Goal: Transaction & Acquisition: Obtain resource

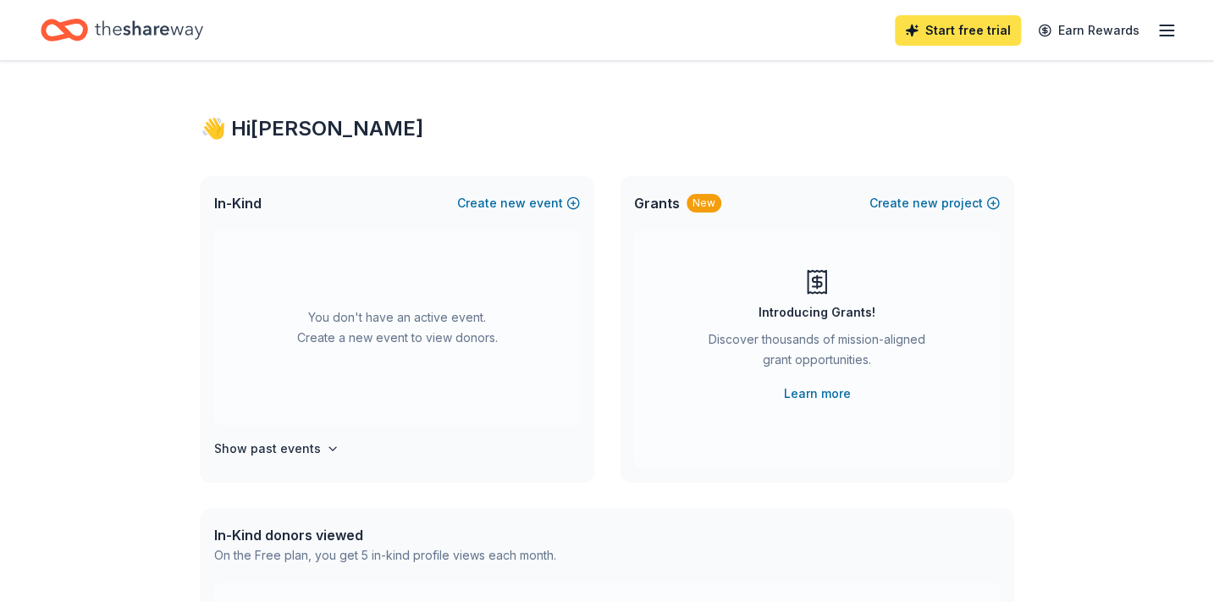
click at [963, 30] on link "Start free trial" at bounding box center [958, 30] width 126 height 30
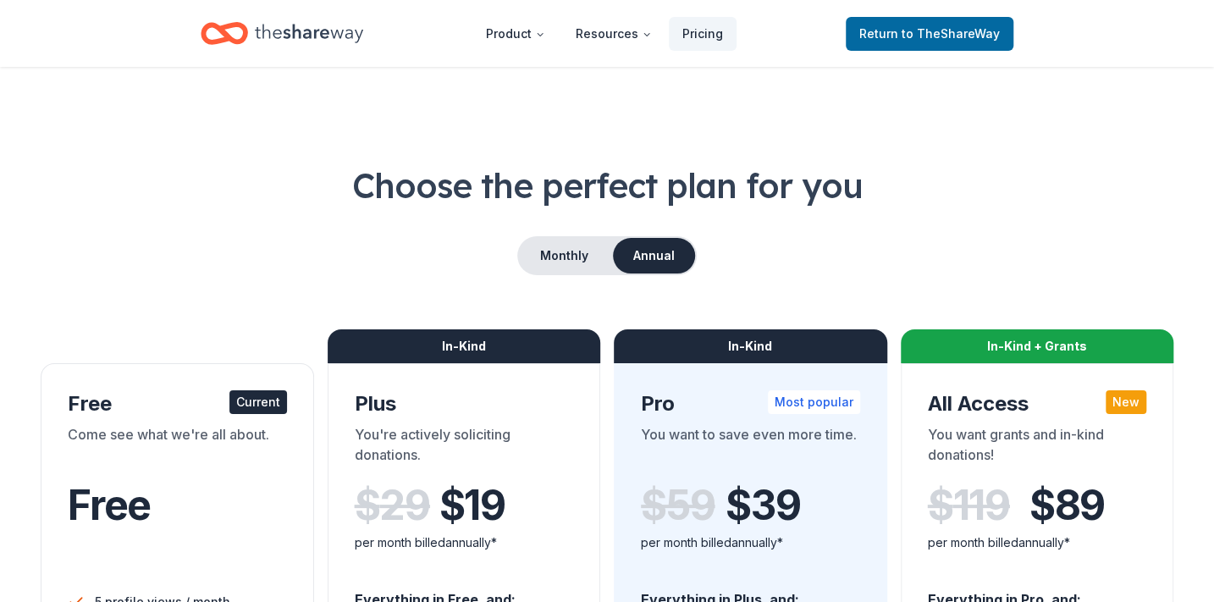
click at [251, 401] on div "Current" at bounding box center [258, 402] width 58 height 24
click at [913, 34] on span "to TheShareWay" at bounding box center [951, 33] width 98 height 14
click at [914, 29] on span "to TheShareWay" at bounding box center [951, 33] width 98 height 14
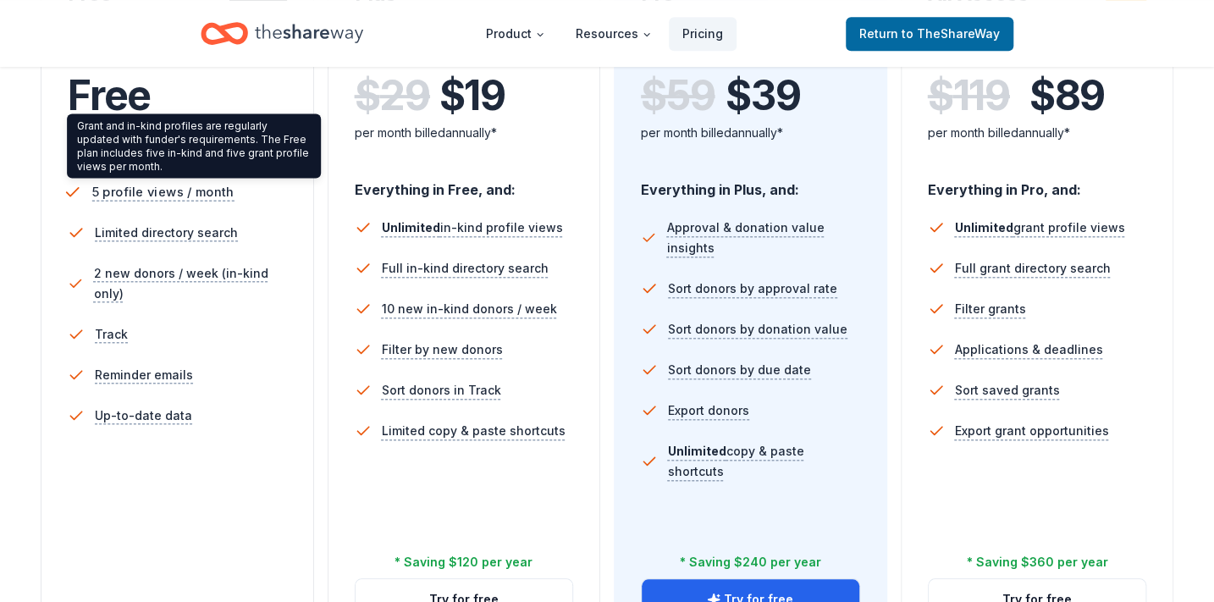
click at [118, 192] on span "5 profile views / month" at bounding box center [163, 191] width 142 height 21
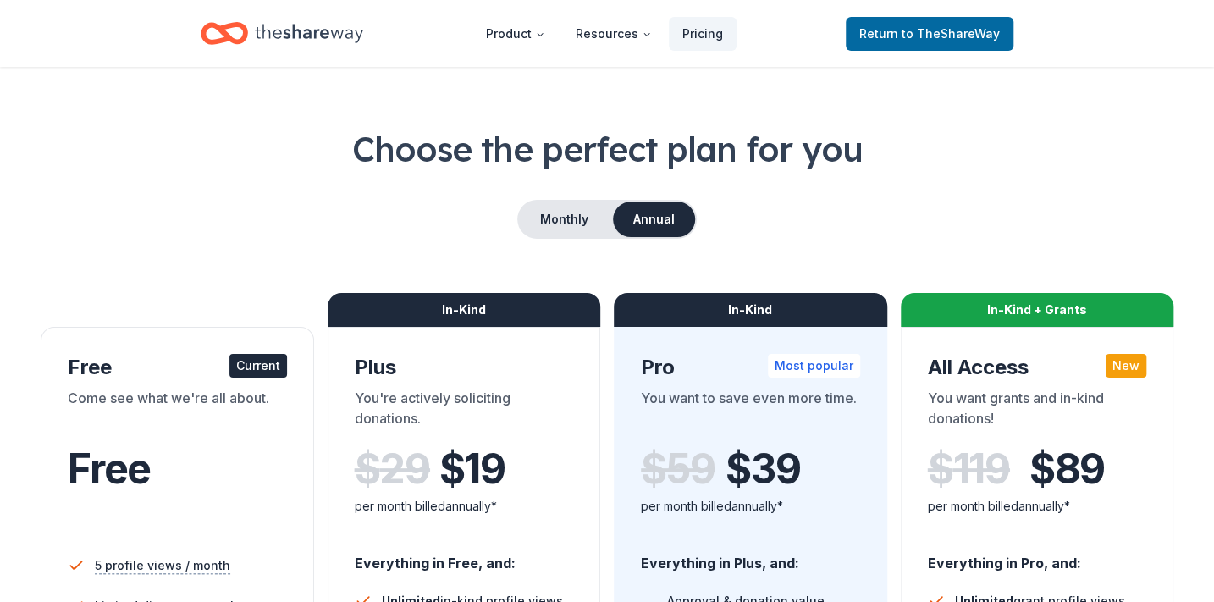
scroll to position [0, 0]
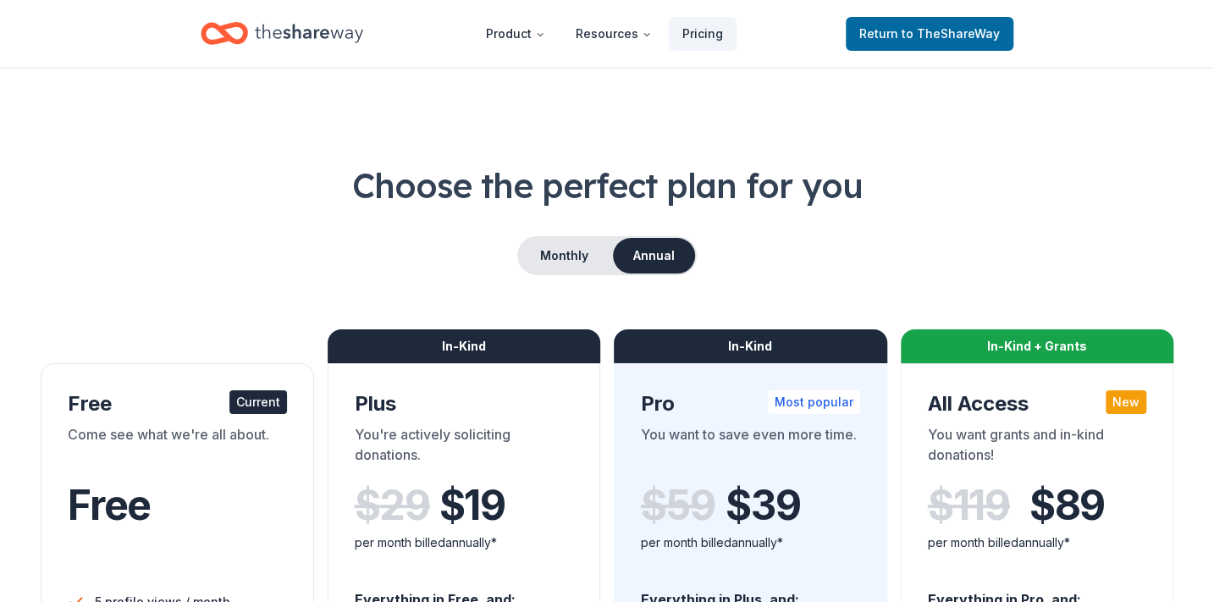
click at [301, 34] on icon "Home" at bounding box center [309, 33] width 108 height 35
click at [291, 25] on icon "Home" at bounding box center [309, 33] width 108 height 35
click at [564, 252] on button "Monthly" at bounding box center [564, 256] width 91 height 36
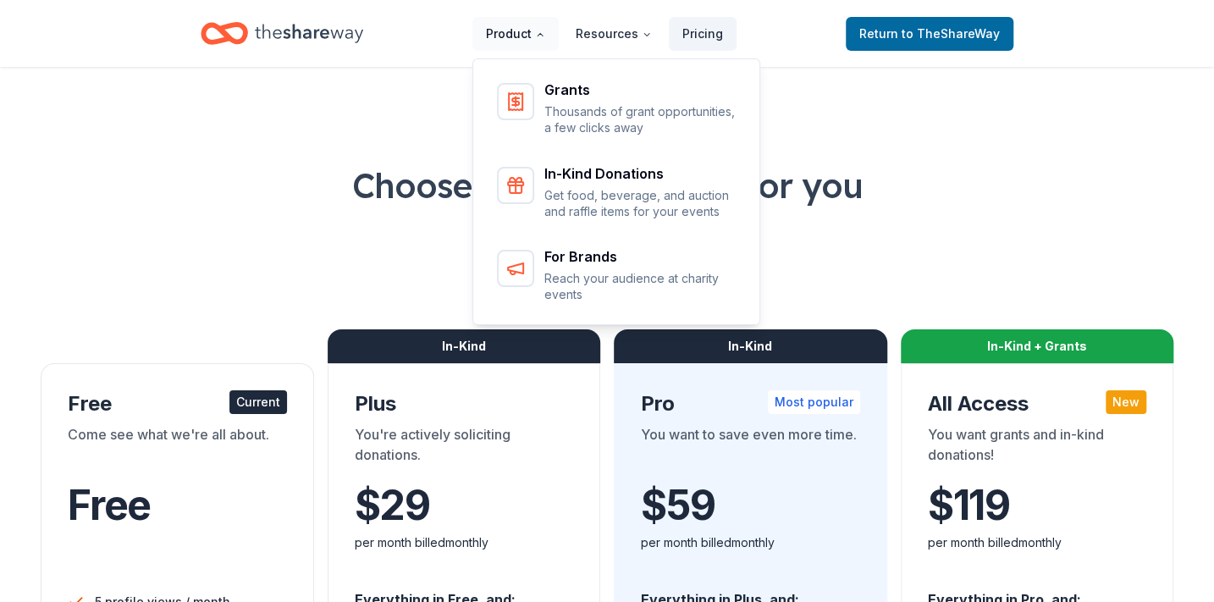
click at [496, 31] on button "Product" at bounding box center [515, 34] width 86 height 34
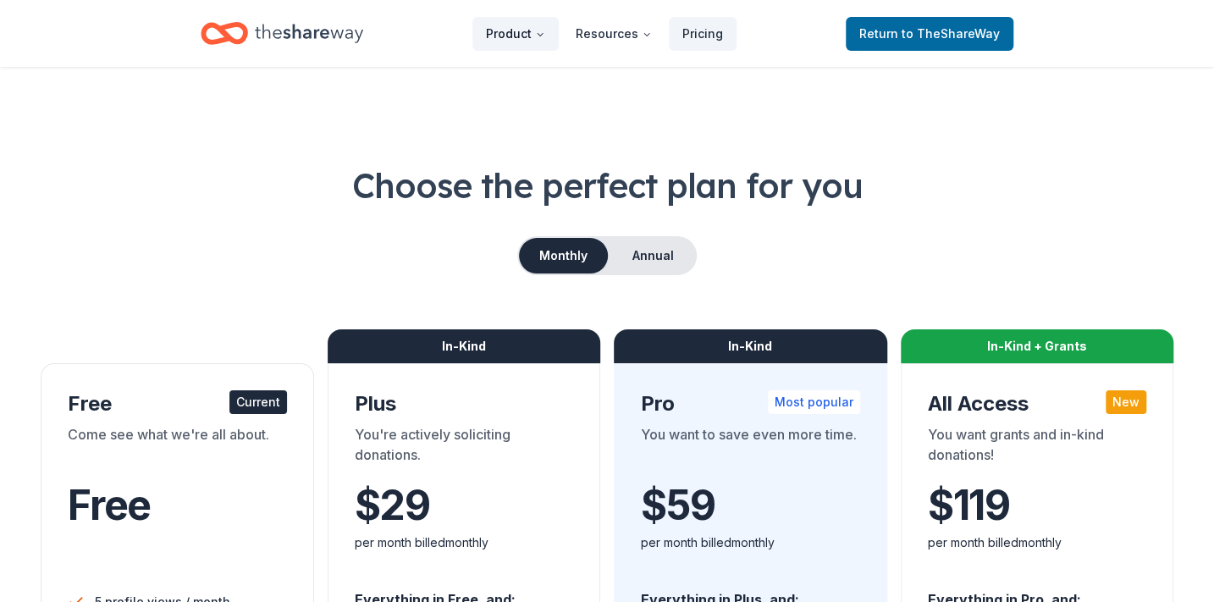
click at [537, 32] on button "Product" at bounding box center [515, 34] width 86 height 34
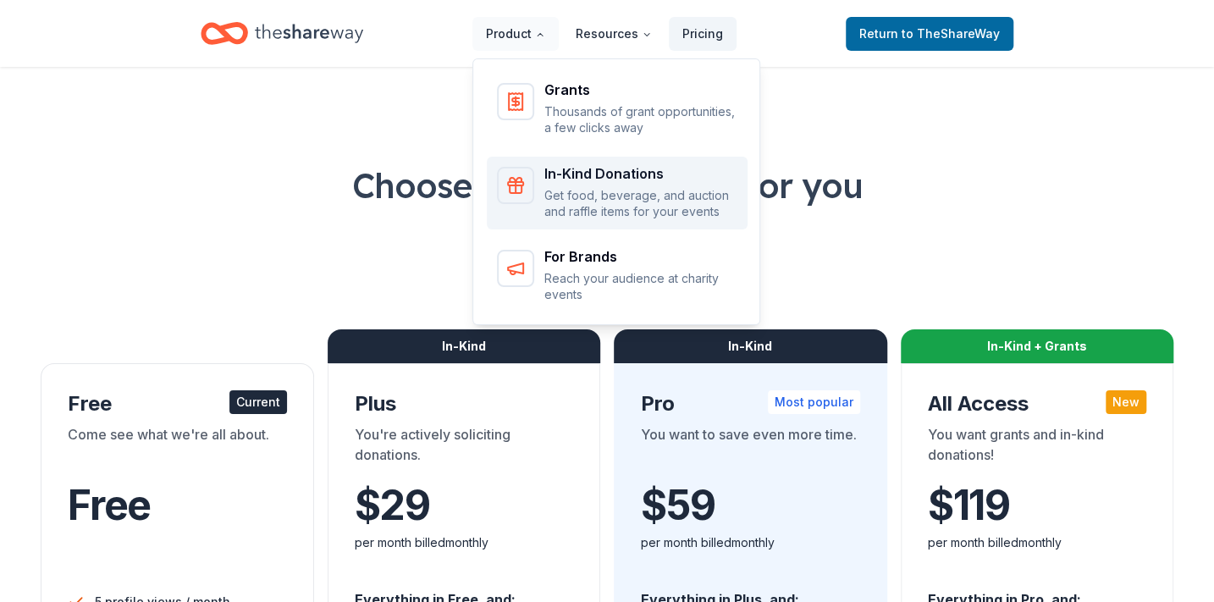
click at [573, 172] on div "In-Kind Donations" at bounding box center [640, 174] width 193 height 14
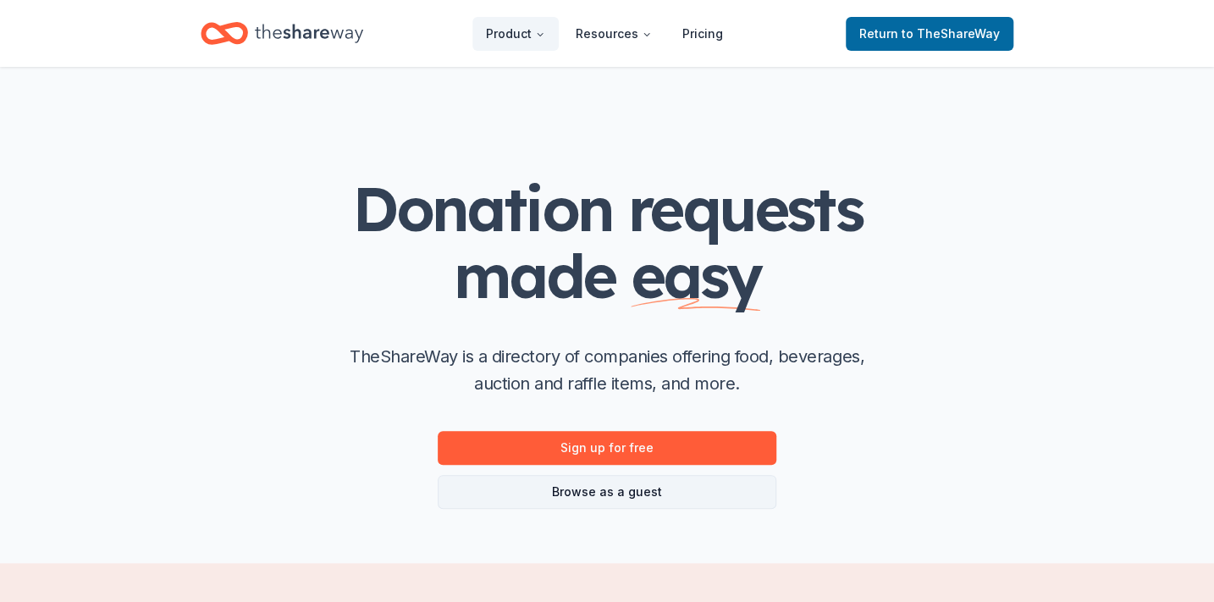
click at [605, 489] on link "Browse as a guest" at bounding box center [607, 492] width 339 height 34
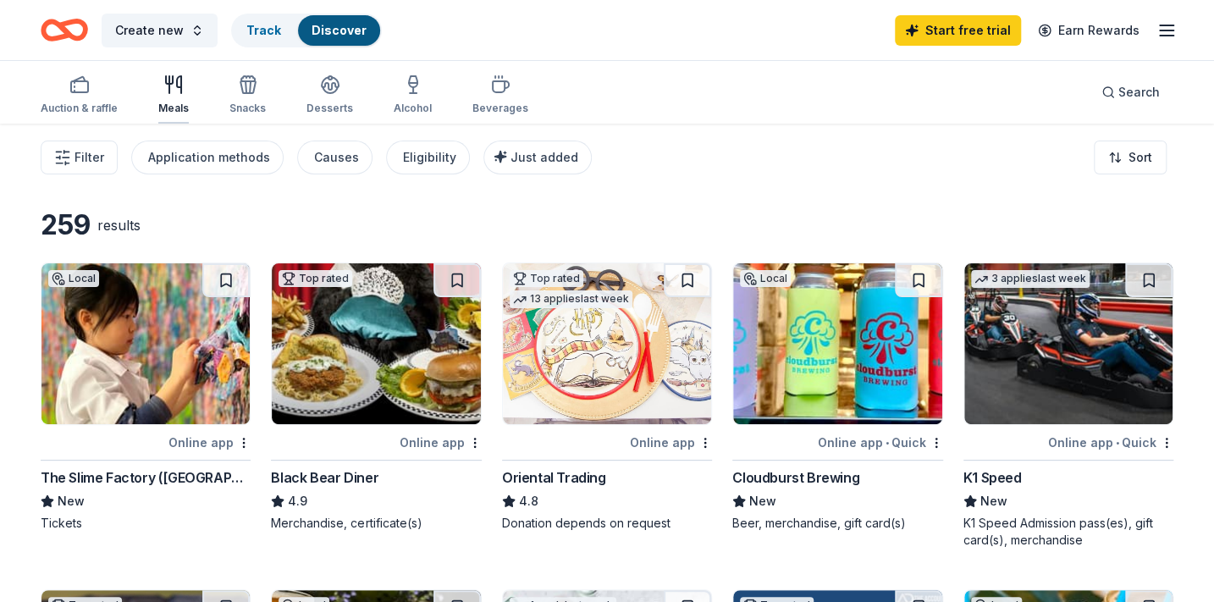
click at [168, 94] on icon "button" at bounding box center [173, 85] width 20 height 20
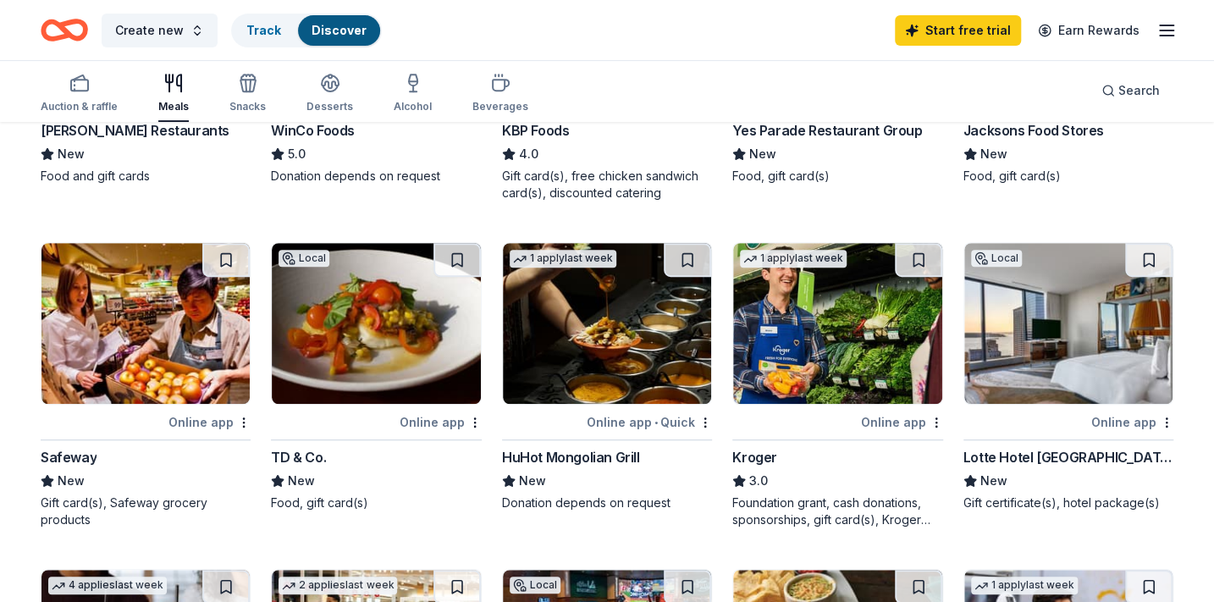
scroll to position [384, 0]
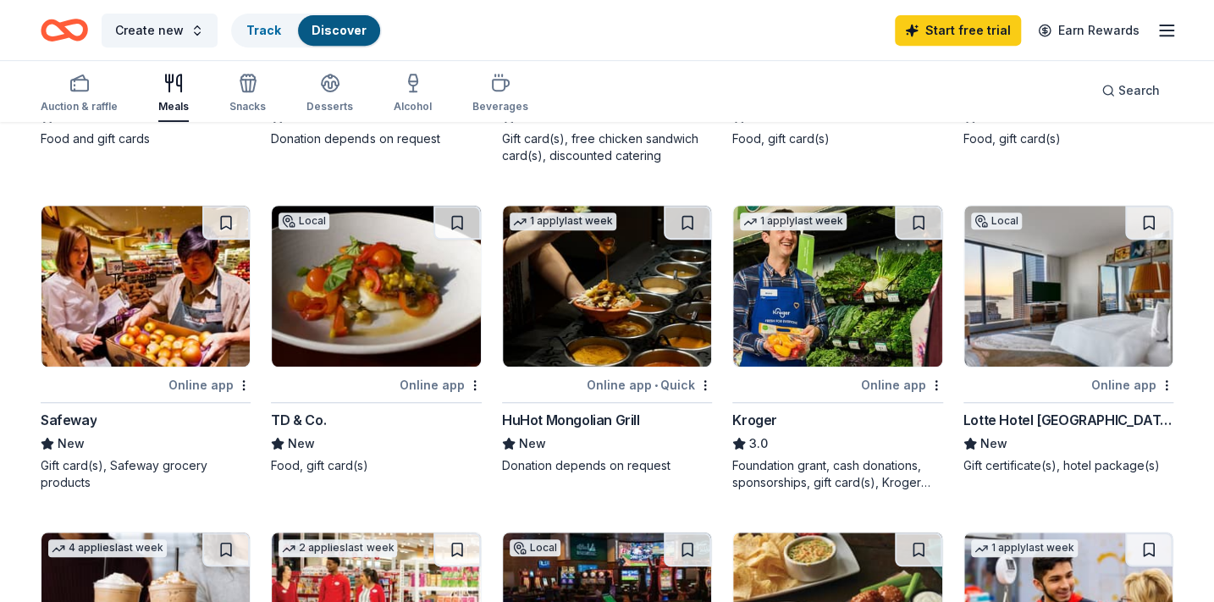
click at [992, 414] on div "Lotte Hotel [GEOGRAPHIC_DATA]" at bounding box center [1068, 420] width 210 height 20
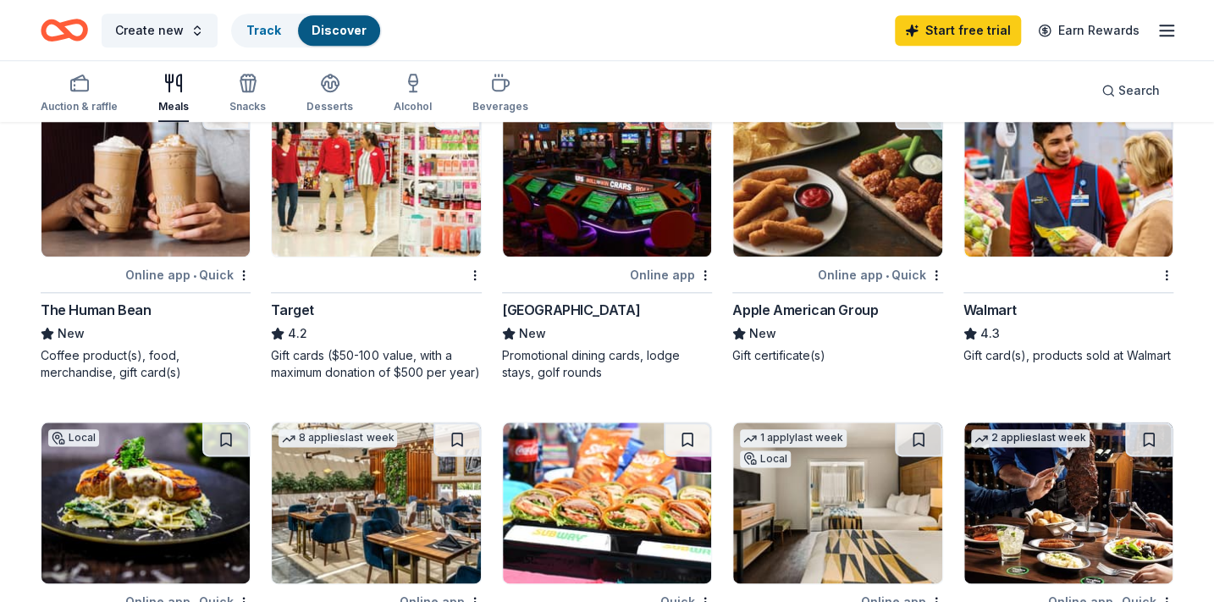
scroll to position [0, 0]
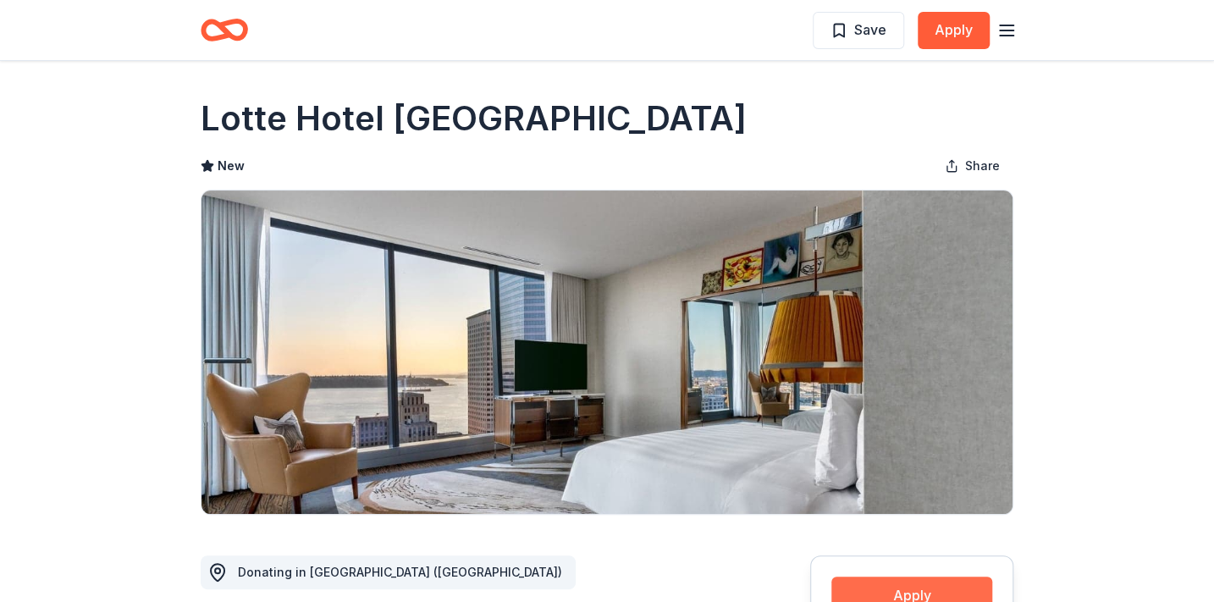
scroll to position [410, 0]
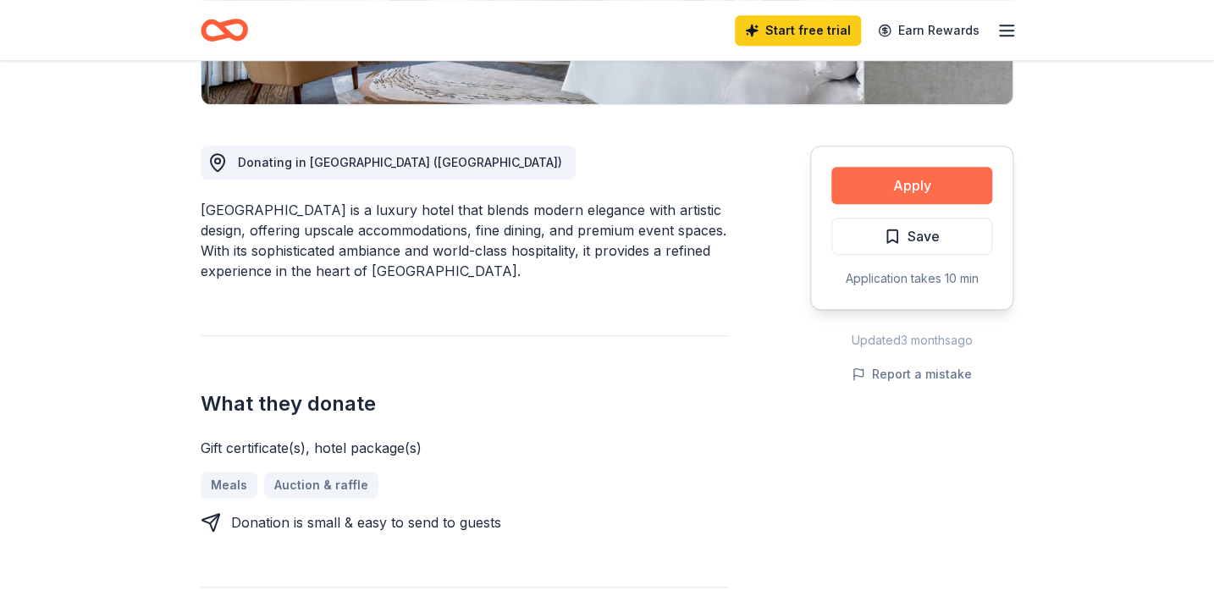
click at [918, 179] on button "Apply" at bounding box center [911, 185] width 161 height 37
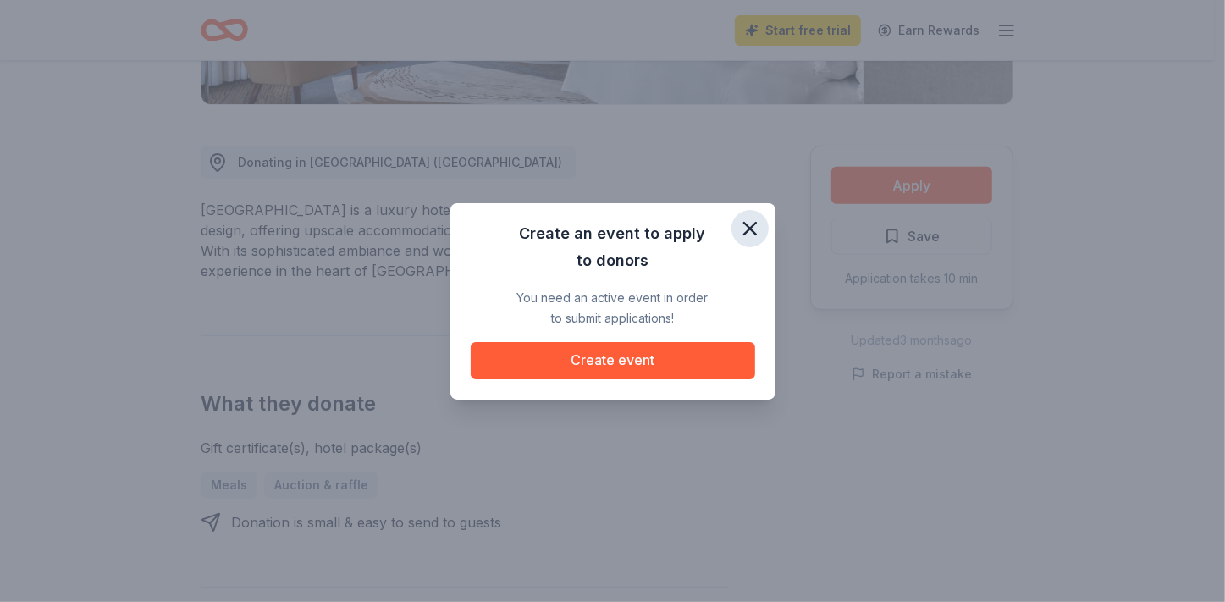
click at [753, 228] on icon "button" at bounding box center [750, 229] width 24 height 24
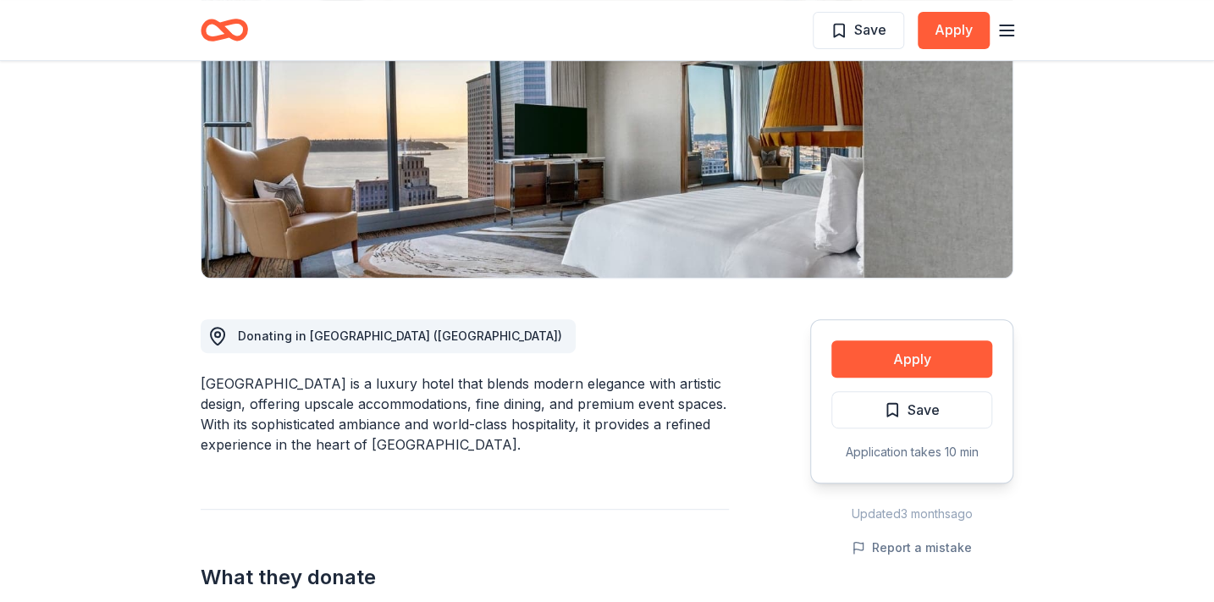
scroll to position [0, 0]
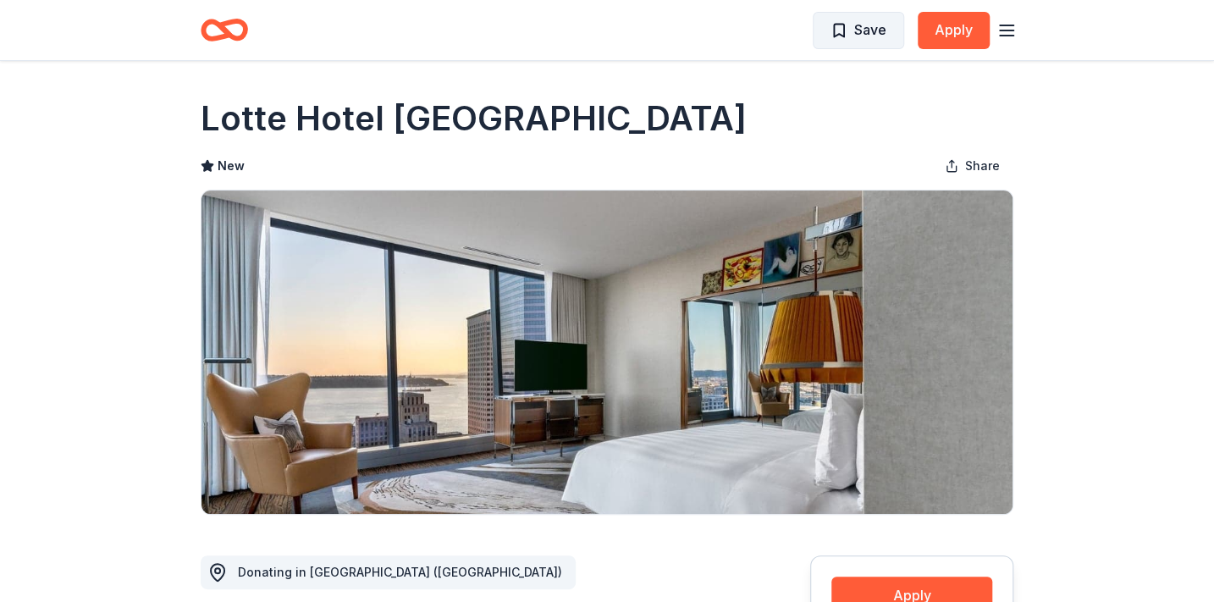
click at [842, 34] on span "Save" at bounding box center [859, 30] width 56 height 22
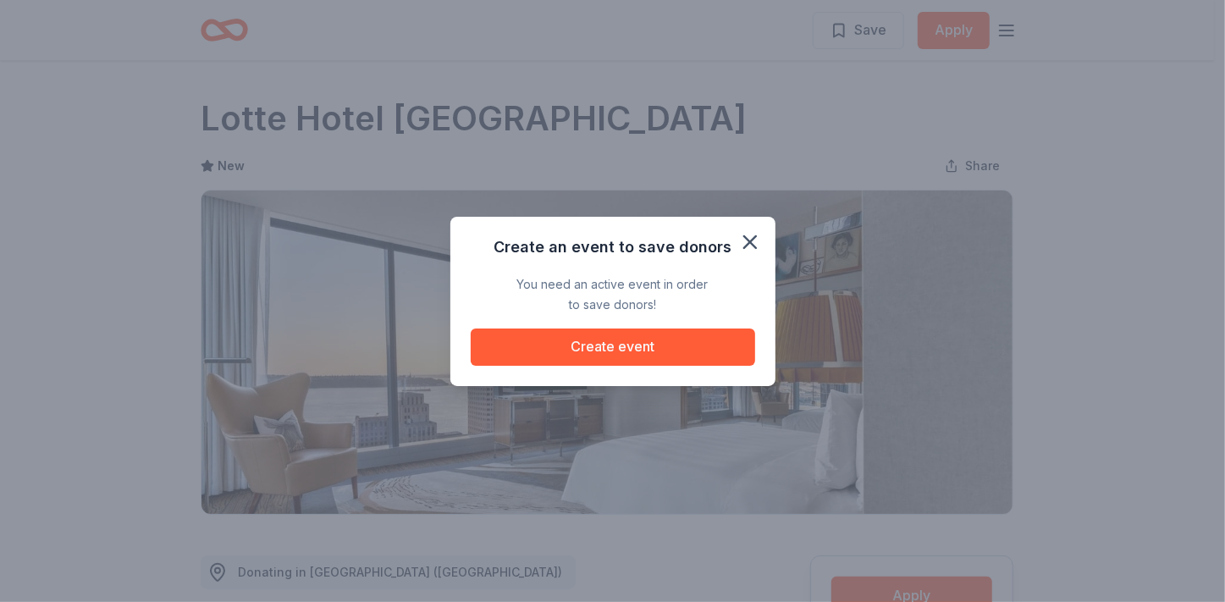
click at [610, 366] on div "Create an event to save donors You need an active event in order to save donors…" at bounding box center [612, 301] width 325 height 169
click at [760, 242] on icon "button" at bounding box center [750, 242] width 24 height 24
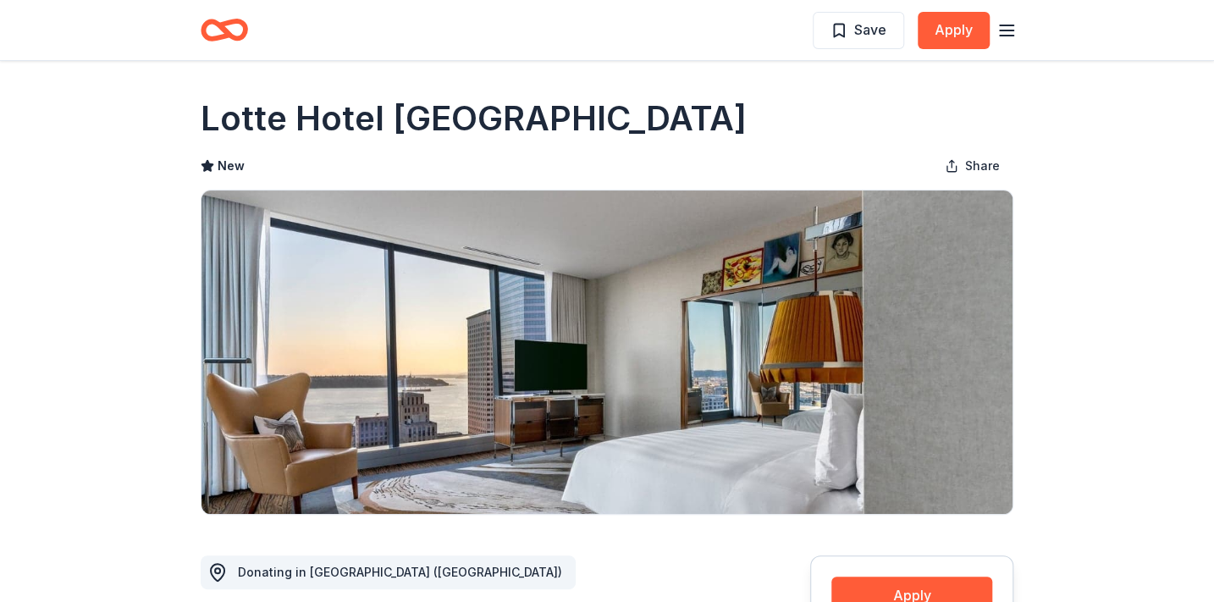
click at [218, 33] on icon "Home" at bounding box center [224, 30] width 47 height 40
